Goal: Use online tool/utility: Utilize a website feature to perform a specific function

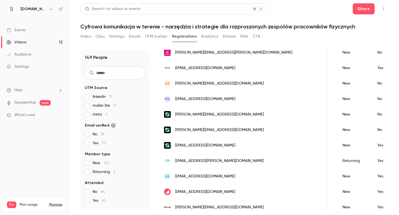
scroll to position [0, 159]
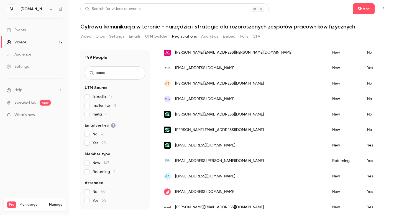
click at [180, 160] on span "kap@erb-pods.com" at bounding box center [219, 161] width 89 height 6
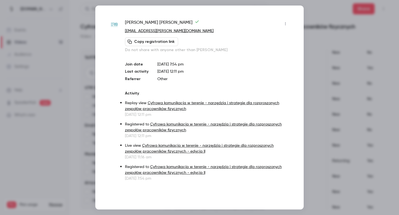
click at [358, 87] on div at bounding box center [199, 107] width 399 height 215
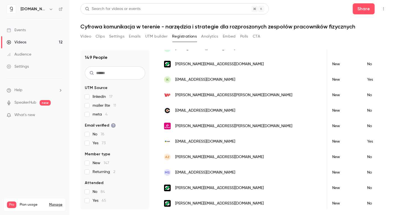
scroll to position [72, 0]
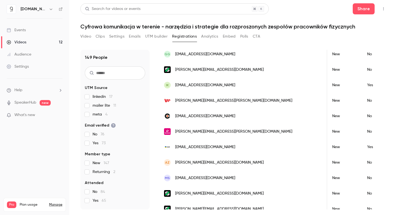
click at [203, 39] on button "Analytics" at bounding box center [209, 36] width 17 height 9
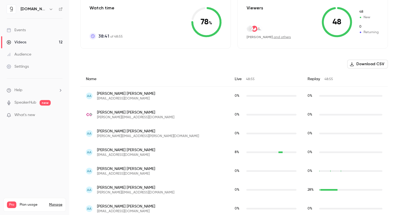
scroll to position [101, 0]
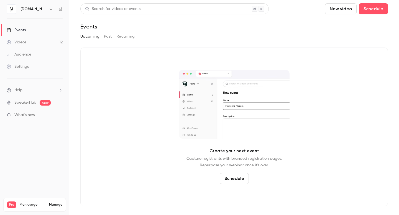
click at [26, 45] on div "Videos" at bounding box center [17, 43] width 20 height 6
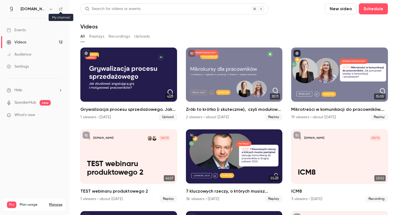
click at [59, 9] on icon at bounding box center [60, 8] width 3 height 3
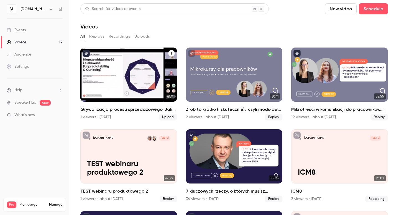
click at [147, 106] on link "41:11 Grywalizacja procesu sprzedażowego. Jak zbudować angażującą grę  i motywo…" at bounding box center [128, 84] width 97 height 73
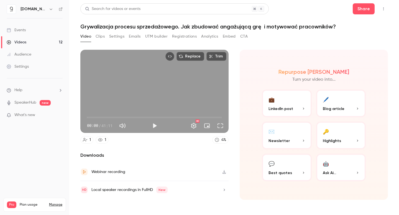
click at [152, 35] on button "UTM builder" at bounding box center [156, 36] width 22 height 9
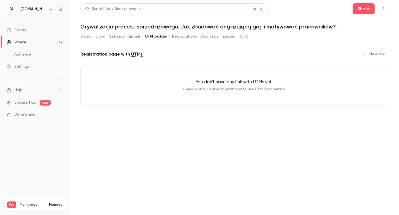
click at [372, 55] on button "New link" at bounding box center [373, 54] width 27 height 9
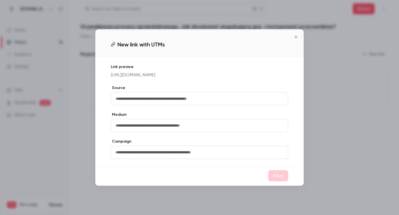
click at [298, 36] on icon "Close" at bounding box center [295, 37] width 7 height 4
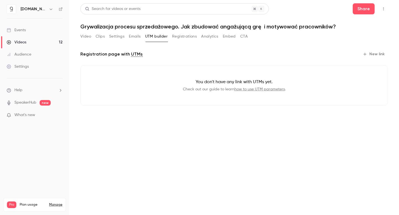
click at [370, 54] on button "New link" at bounding box center [373, 54] width 27 height 9
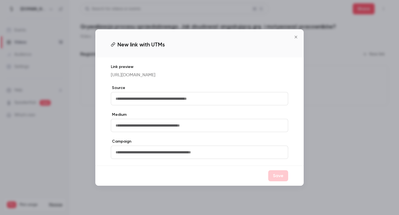
click at [197, 100] on input "text" at bounding box center [199, 98] width 177 height 13
type input "**********"
click at [139, 132] on input "text" at bounding box center [199, 125] width 177 height 13
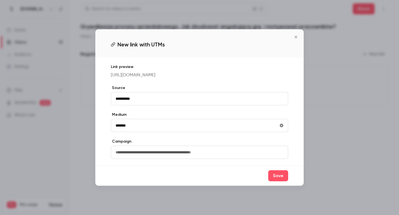
type input "*******"
click at [128, 158] on input "text" at bounding box center [199, 152] width 177 height 13
type input "**********"
click at [273, 181] on button "Save" at bounding box center [278, 176] width 20 height 11
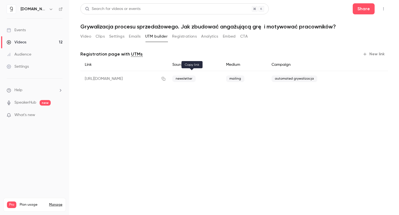
click at [166, 79] on icon "button" at bounding box center [163, 79] width 4 height 4
click at [168, 77] on button "button" at bounding box center [163, 78] width 9 height 9
